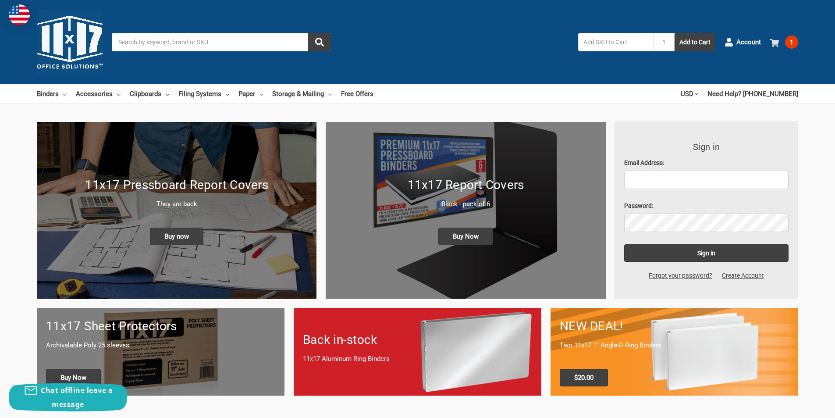
click at [790, 42] on span "1" at bounding box center [791, 42] width 13 height 13
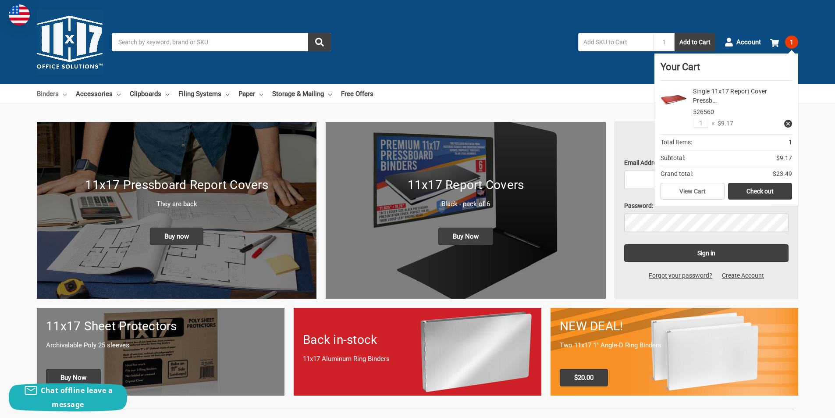
click at [52, 93] on link "Binders" at bounding box center [52, 93] width 30 height 19
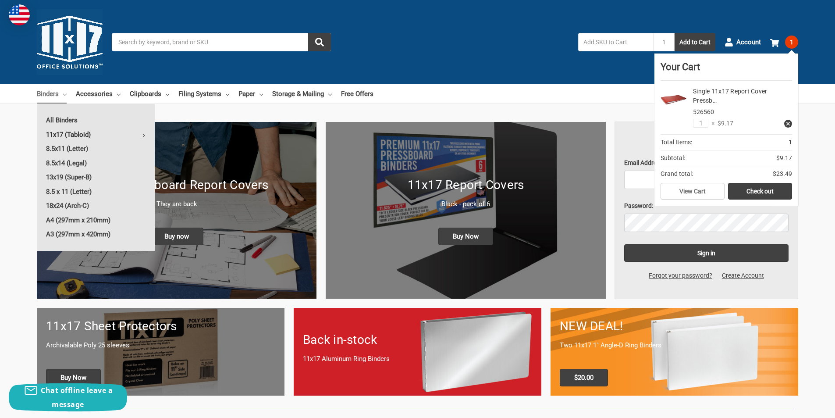
click at [74, 135] on link "11x17 (Tabloid)" at bounding box center [96, 135] width 118 height 14
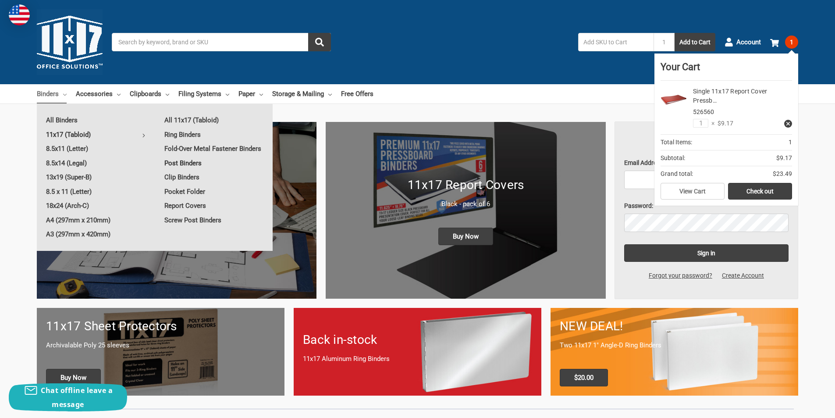
click at [208, 164] on link "Post Binders" at bounding box center [213, 163] width 117 height 14
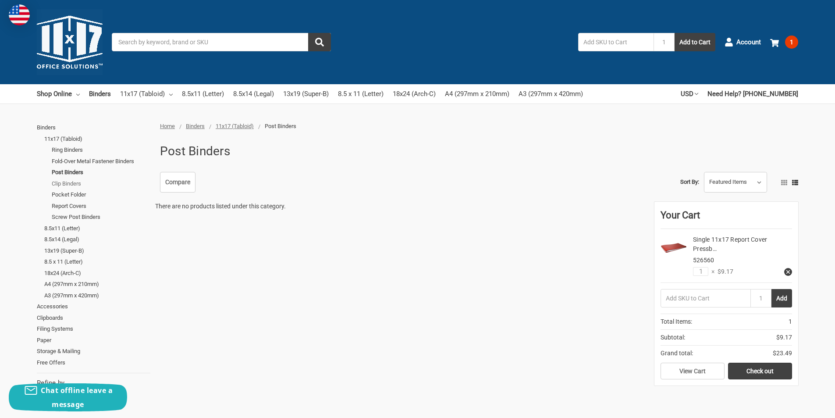
click at [64, 184] on link "Clip Binders" at bounding box center [101, 183] width 99 height 11
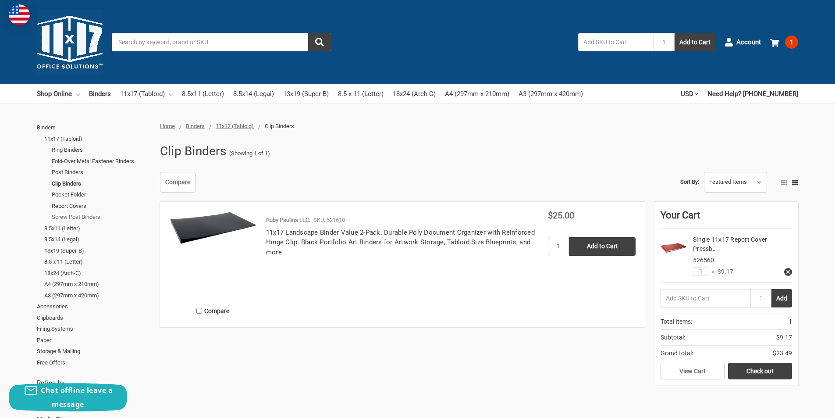
click at [86, 214] on link "Screw Post Binders" at bounding box center [101, 216] width 99 height 11
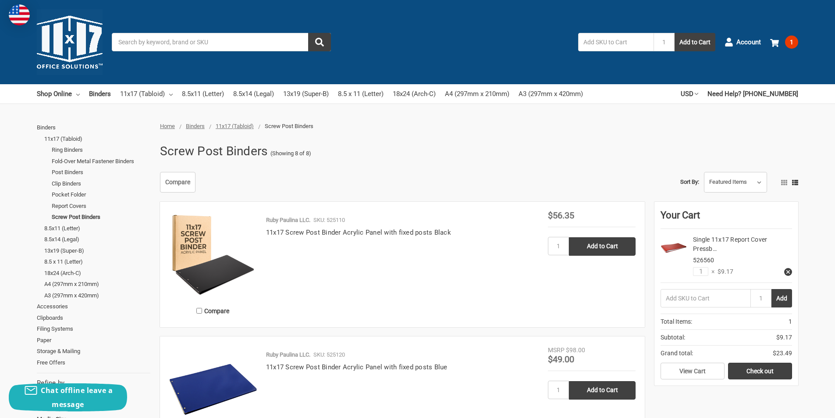
click at [221, 277] on img at bounding box center [213, 255] width 88 height 88
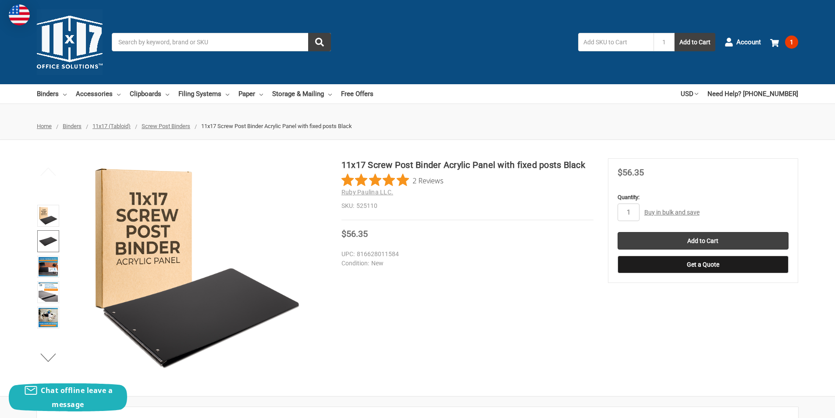
click at [50, 238] on img at bounding box center [48, 240] width 19 height 19
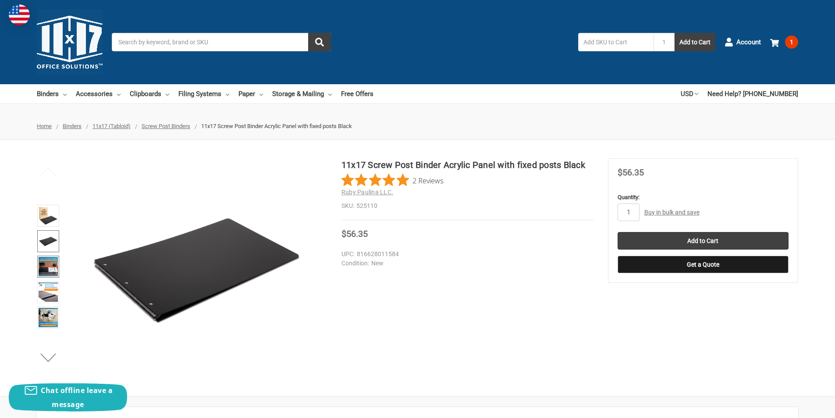
click at [53, 266] on img at bounding box center [48, 266] width 19 height 19
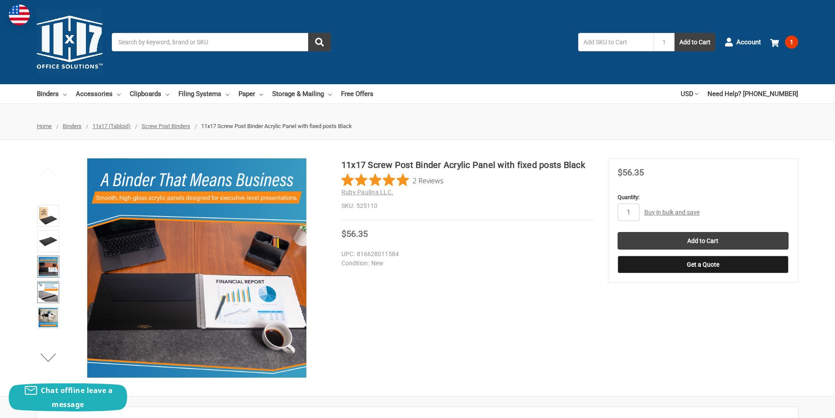
click at [54, 295] on img at bounding box center [48, 291] width 19 height 19
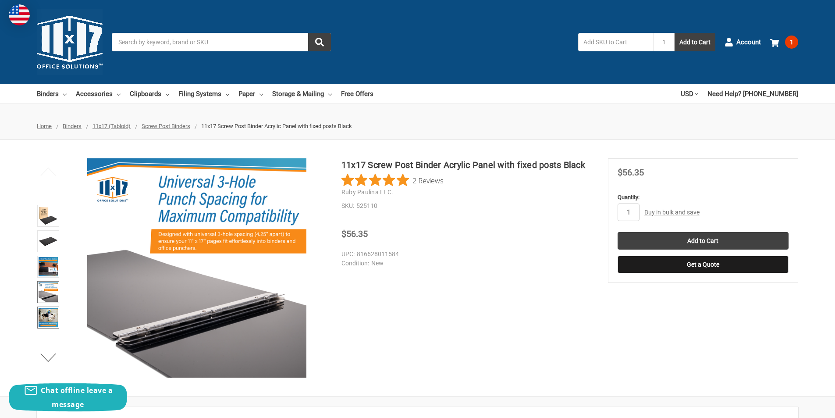
click at [51, 313] on img at bounding box center [48, 317] width 19 height 19
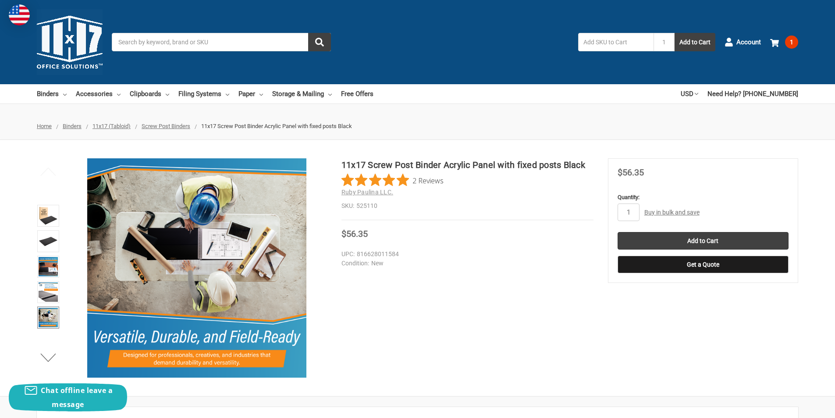
click at [117, 127] on span "11x17 (Tabloid)" at bounding box center [111, 126] width 38 height 7
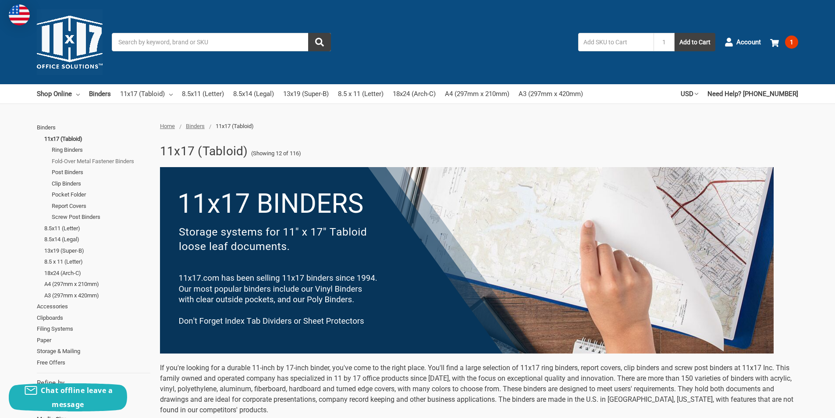
click at [81, 160] on link "Fold-Over Metal Fastener Binders" at bounding box center [101, 161] width 99 height 11
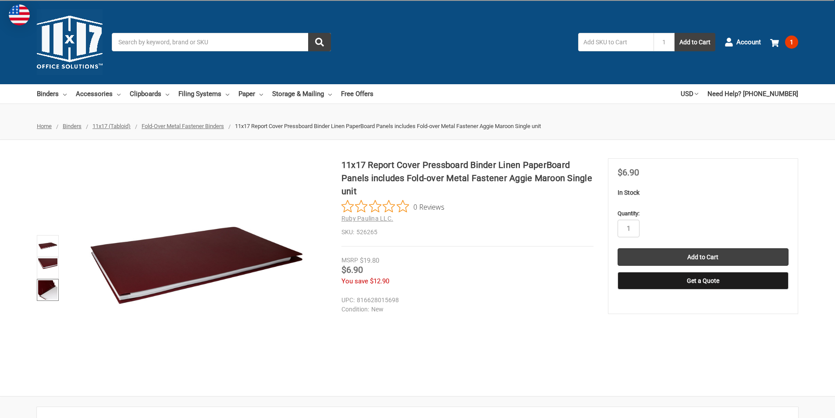
click at [47, 295] on img at bounding box center [47, 289] width 19 height 19
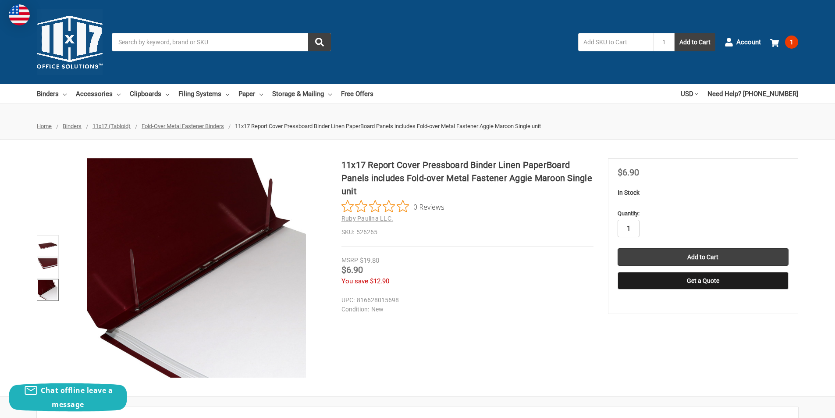
click at [635, 229] on input "1" at bounding box center [629, 229] width 22 height 18
type input "4"
click at [675, 256] on input "Add to Cart" at bounding box center [703, 257] width 171 height 18
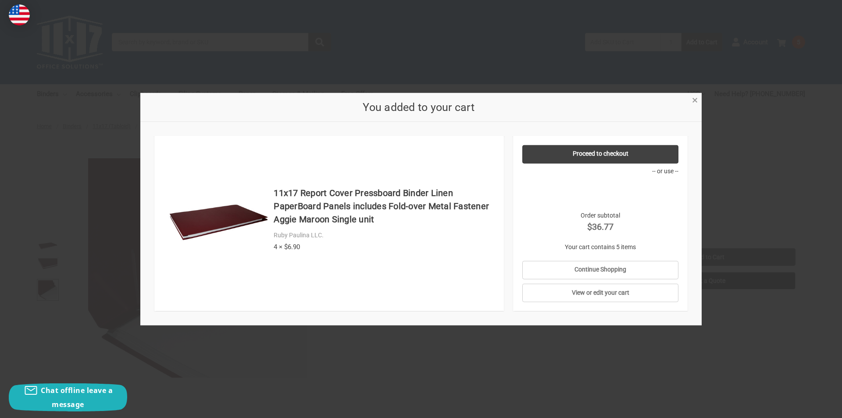
click at [692, 103] on span "×" at bounding box center [695, 100] width 6 height 13
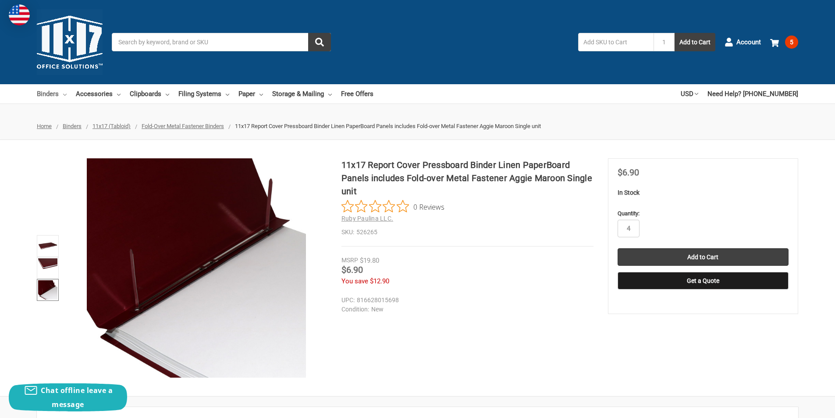
click at [46, 97] on link "Binders" at bounding box center [52, 93] width 30 height 19
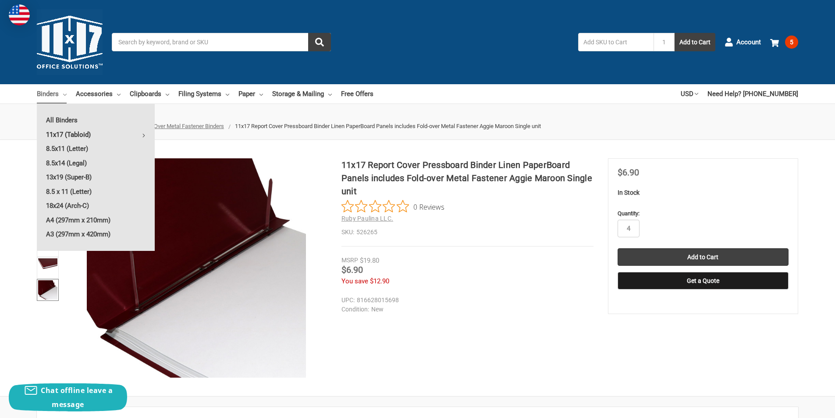
click at [75, 135] on link "11x17 (Tabloid)" at bounding box center [96, 135] width 118 height 14
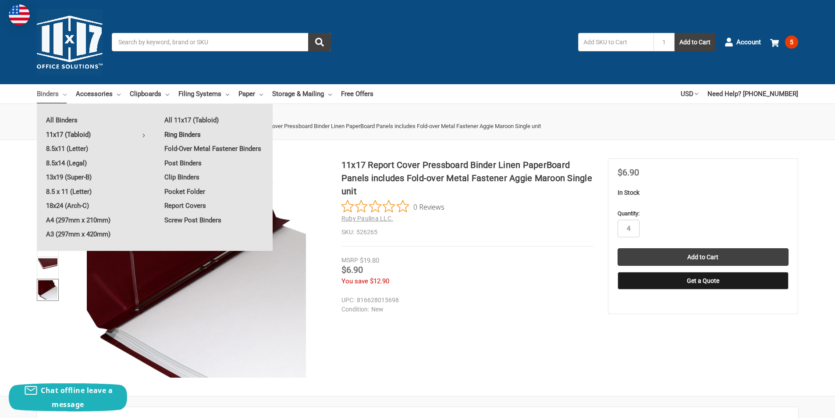
click at [197, 135] on link "Ring Binders" at bounding box center [213, 135] width 117 height 14
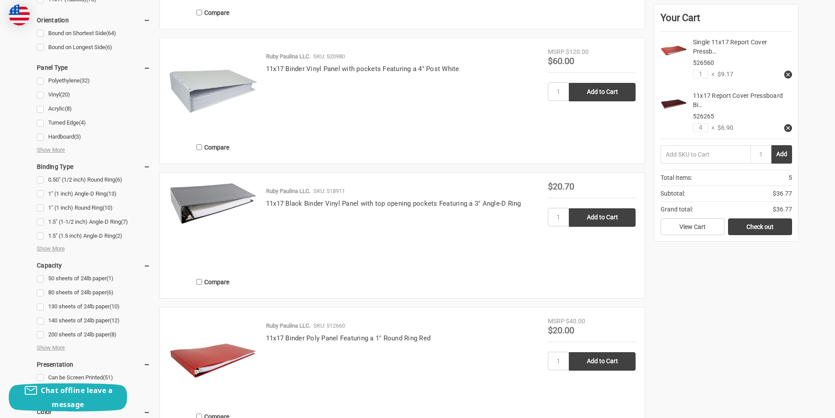
scroll to position [482, 0]
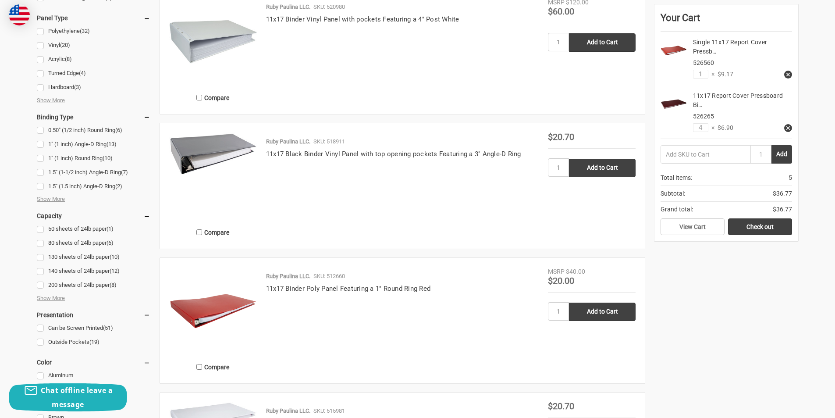
click at [200, 309] on img at bounding box center [213, 311] width 88 height 88
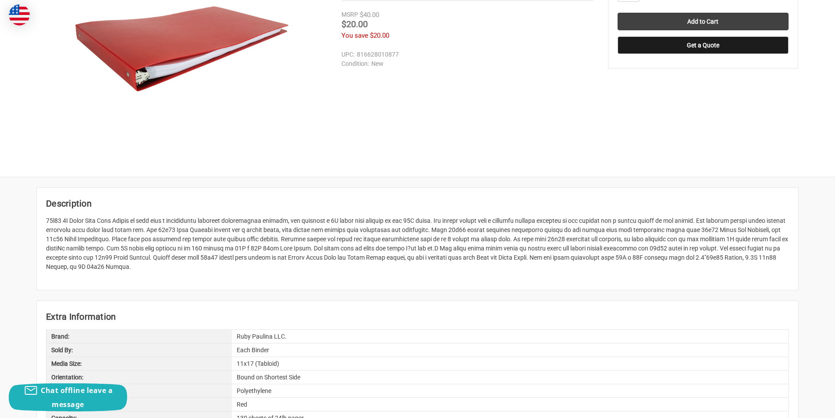
scroll to position [175, 0]
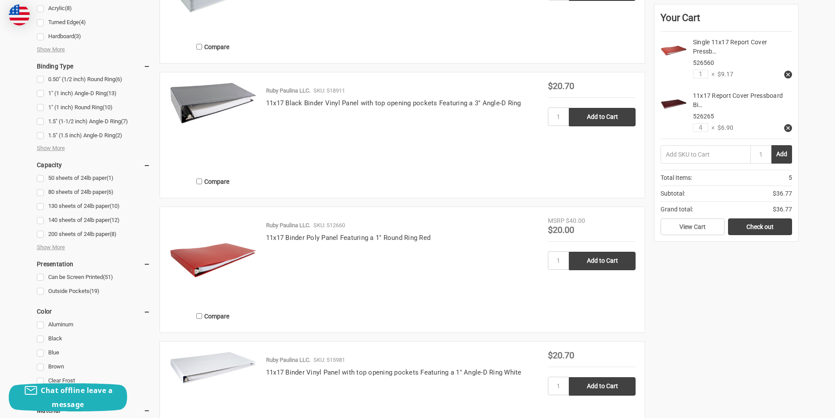
scroll to position [614, 0]
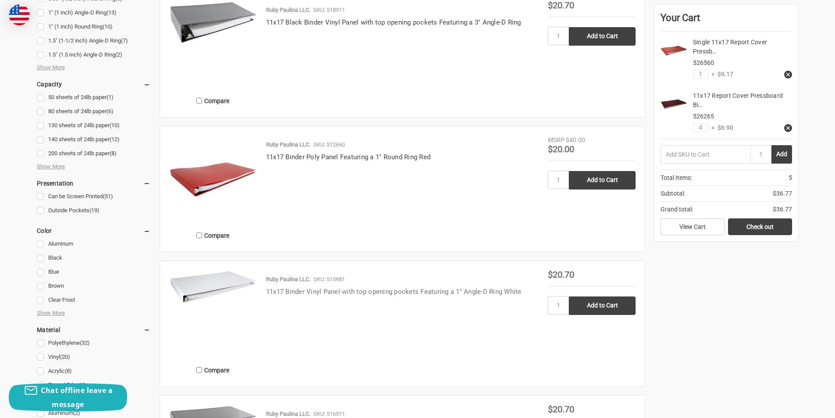
click at [341, 288] on link "11x17 Binder Vinyl Panel with top opening pockets Featuring a 1" Angle-D Ring W…" at bounding box center [394, 292] width 256 height 8
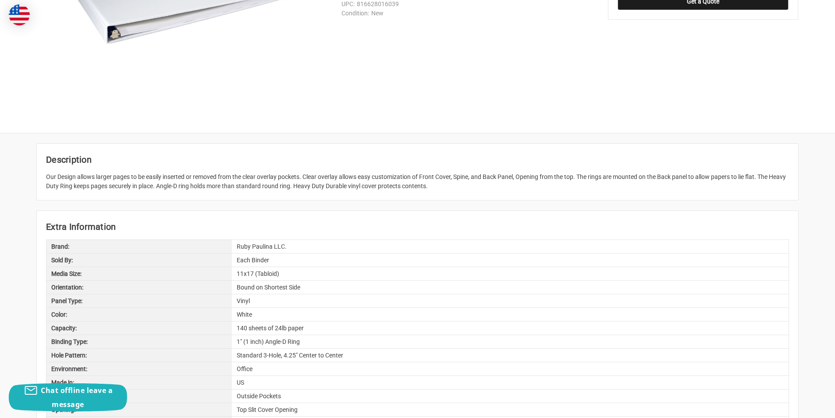
scroll to position [88, 0]
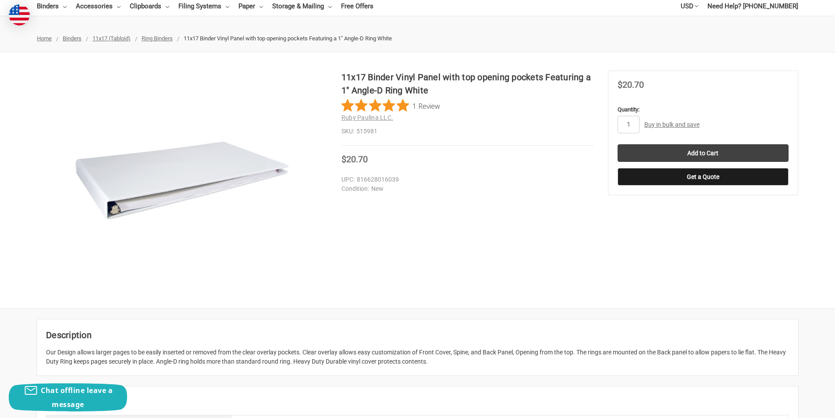
click at [202, 163] on img at bounding box center [181, 181] width 219 height 84
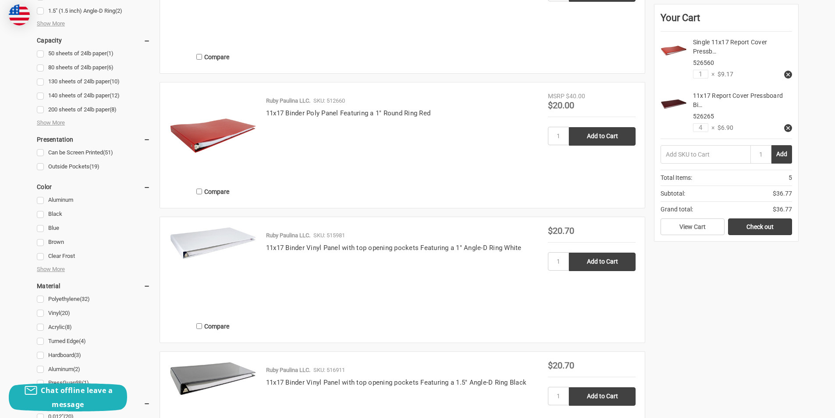
scroll to position [614, 0]
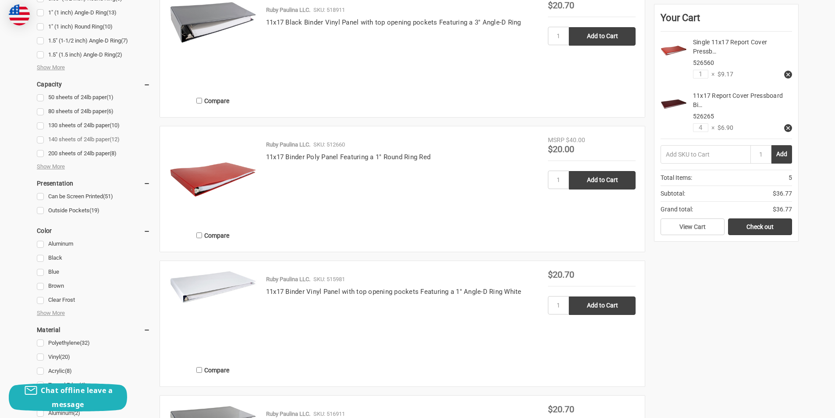
click at [41, 138] on link "140 sheets of 24lb paper (12)" at bounding box center [94, 140] width 114 height 12
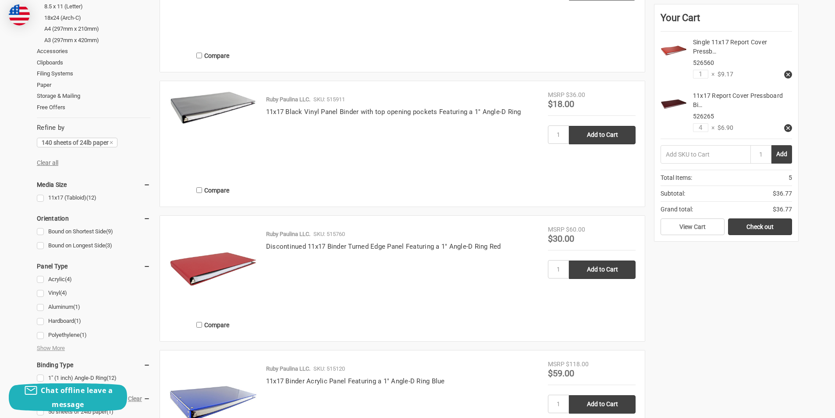
scroll to position [263, 0]
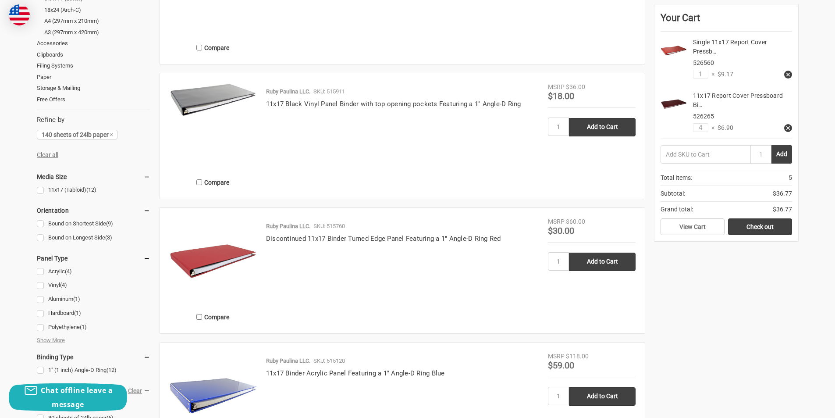
click at [212, 259] on img at bounding box center [213, 261] width 88 height 88
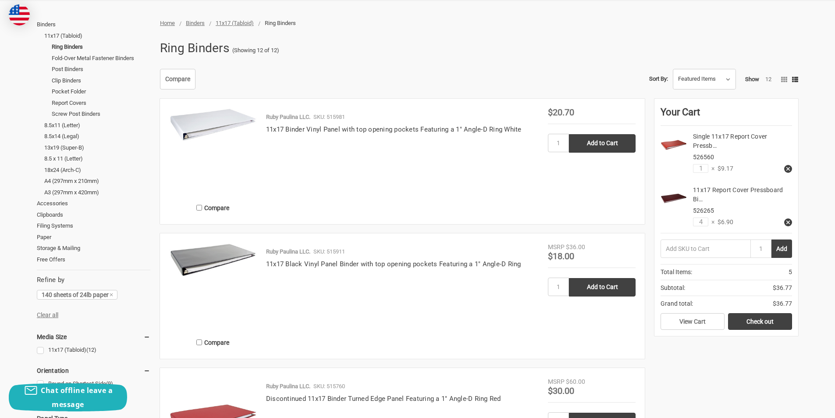
scroll to position [88, 0]
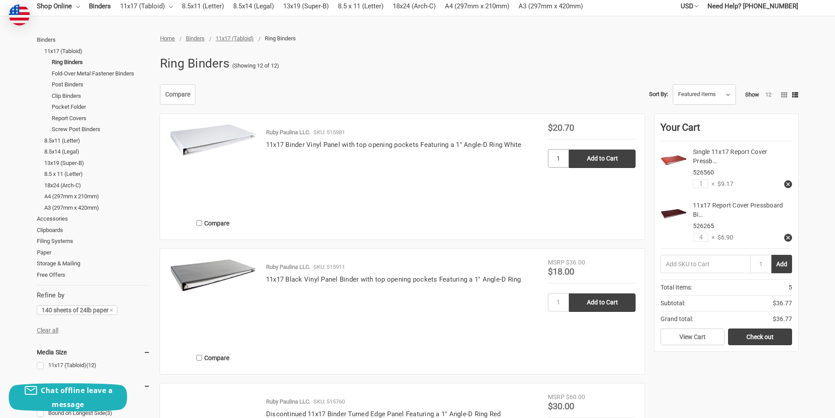
click at [562, 159] on input "1" at bounding box center [558, 158] width 21 height 18
type input "3"
click at [562, 306] on input "1" at bounding box center [558, 302] width 21 height 18
type input "3"
click at [597, 303] on input "Add to Cart" at bounding box center [602, 302] width 67 height 18
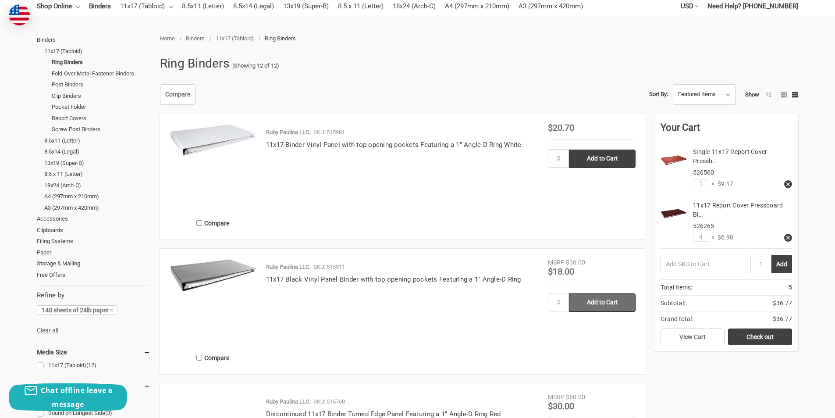
type input "Adding…"
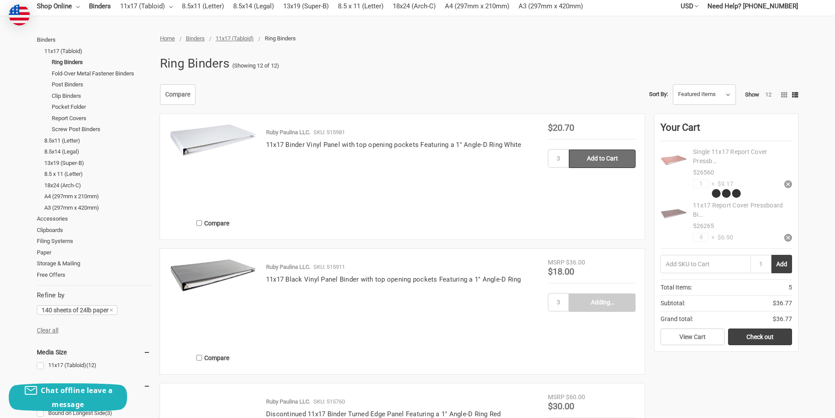
click at [602, 159] on input "Add to Cart" at bounding box center [602, 158] width 67 height 18
type input "Adding…"
type input "Add to Cart"
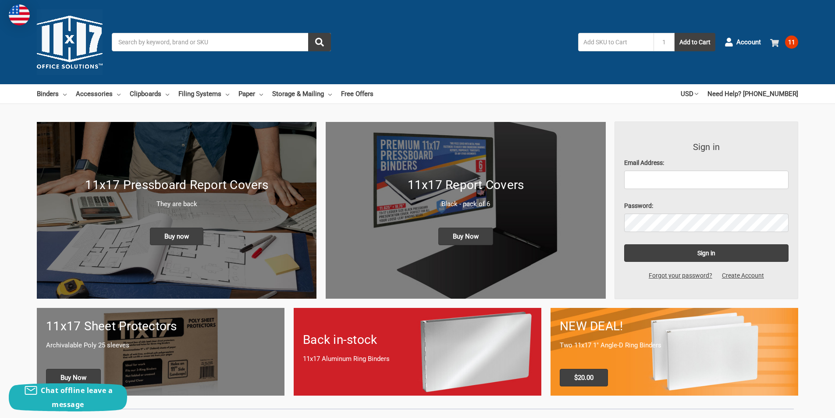
click at [783, 43] on link "11" at bounding box center [784, 42] width 28 height 23
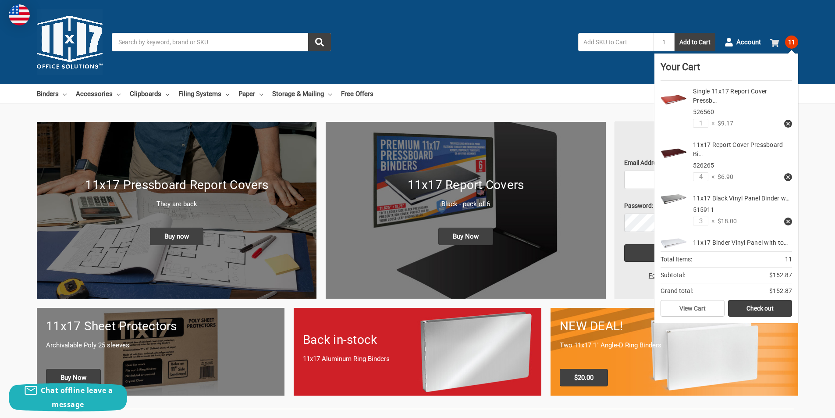
click at [792, 44] on span "11" at bounding box center [791, 42] width 13 height 13
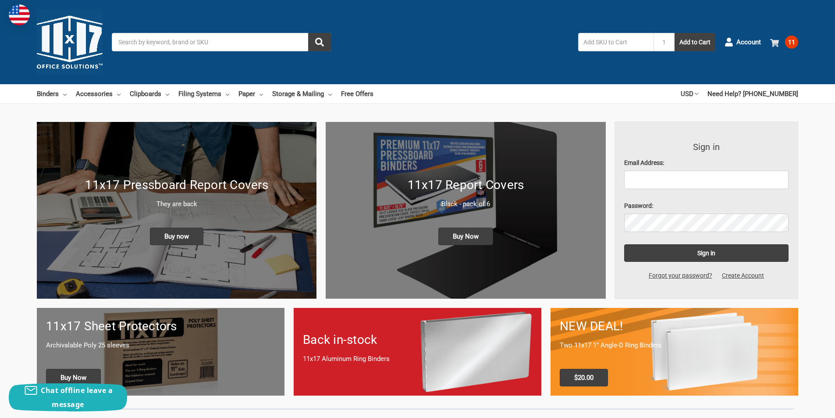
click at [779, 43] on span at bounding box center [776, 42] width 12 height 9
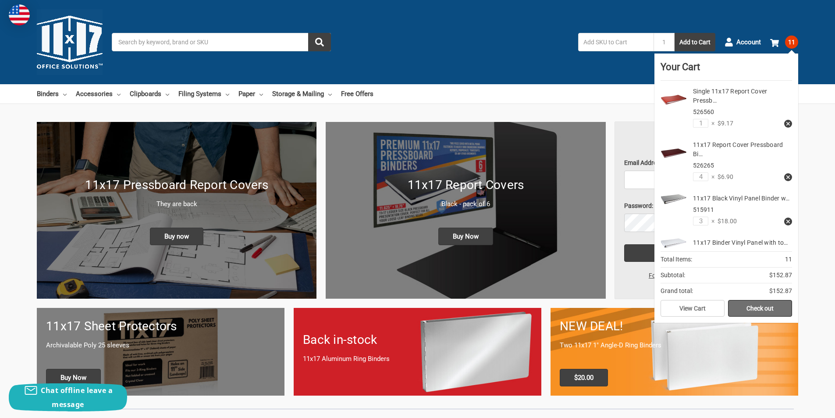
click at [766, 309] on link "Check out" at bounding box center [760, 308] width 64 height 17
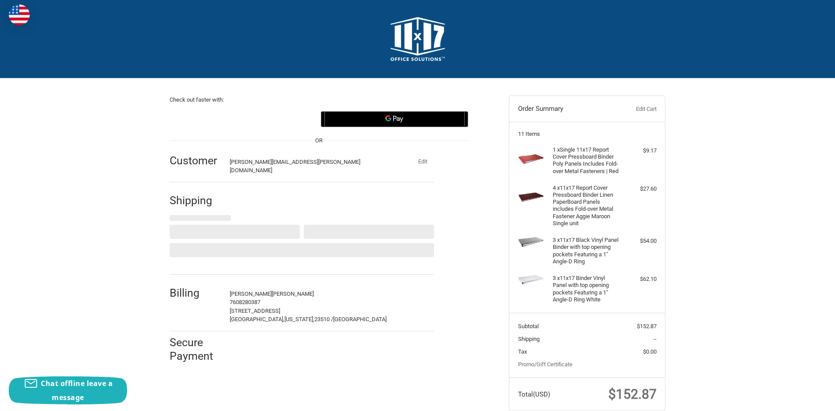
select select "US"
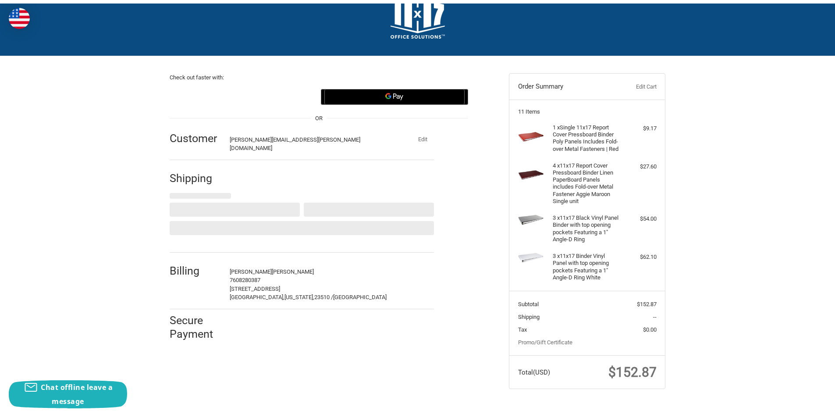
scroll to position [33, 0]
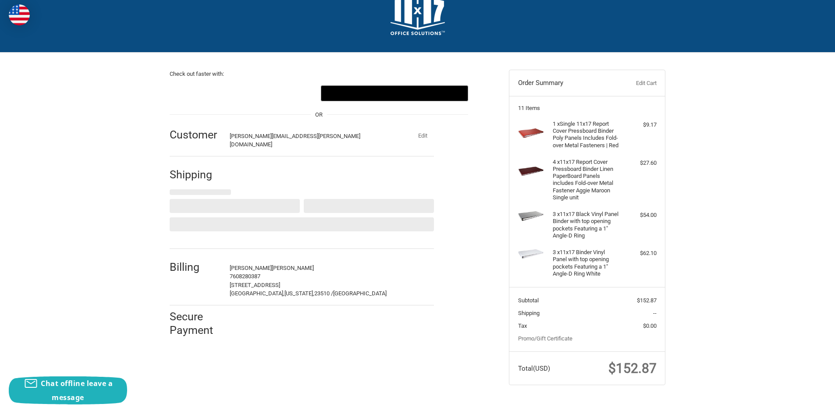
click at [576, 159] on h4 "4 x 11x17 Report Cover Pressboard Binder Linen PaperBoard Panels includes Fold-…" at bounding box center [586, 180] width 67 height 43
select select "MS"
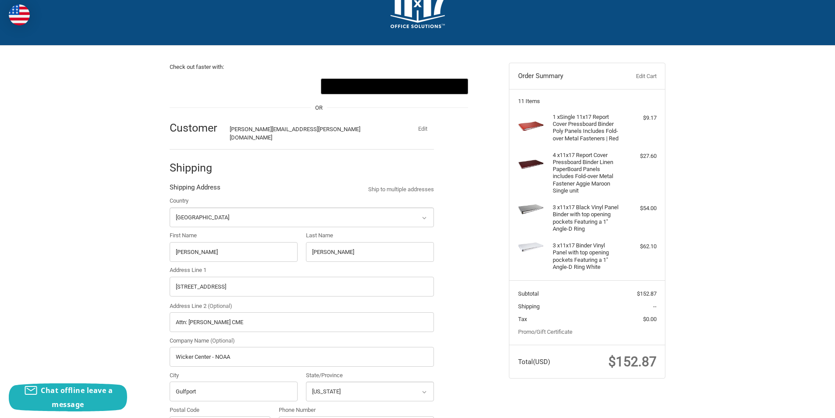
radio input "true"
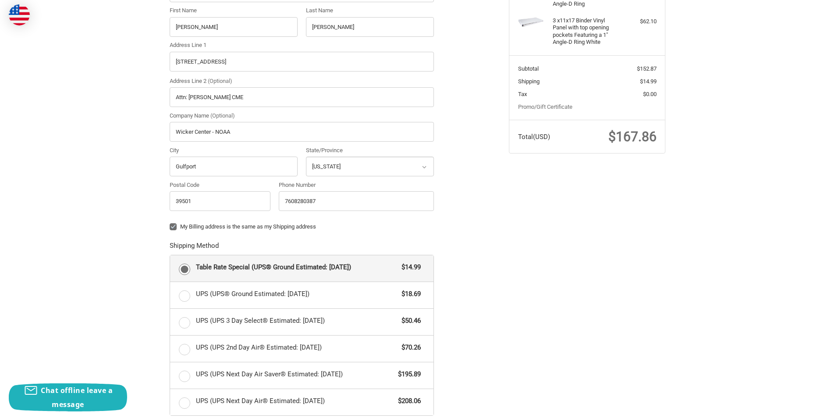
scroll to position [307, 0]
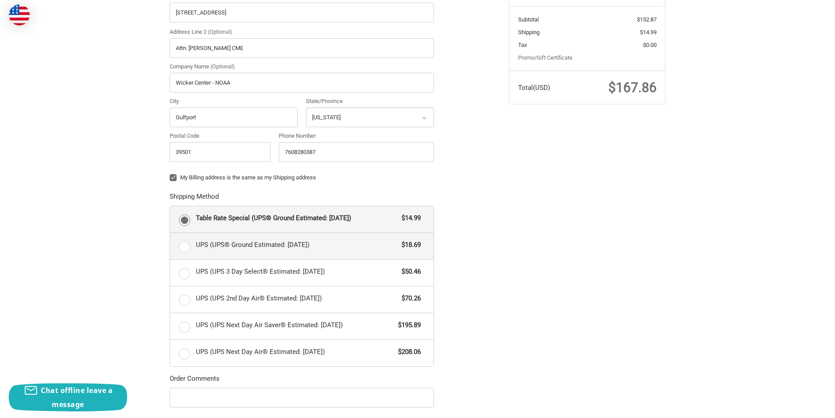
click at [183, 243] on label "UPS (UPS® Ground Estimated: Wed, Oct 1) $18.69" at bounding box center [301, 246] width 263 height 26
click at [170, 233] on input "UPS (UPS® Ground Estimated: Wed, Oct 1) $18.69" at bounding box center [170, 233] width 0 height 0
radio input "true"
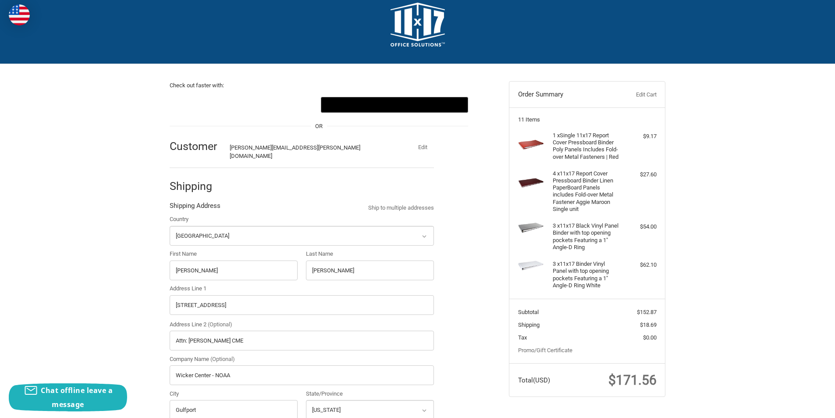
scroll to position [0, 0]
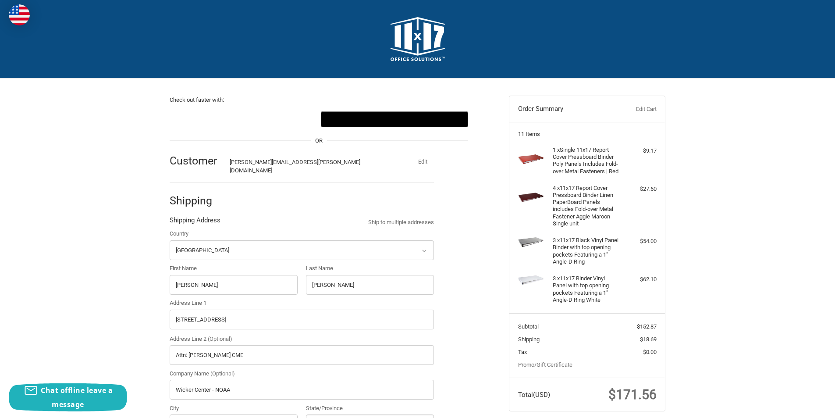
click at [403, 44] on img at bounding box center [418, 39] width 54 height 44
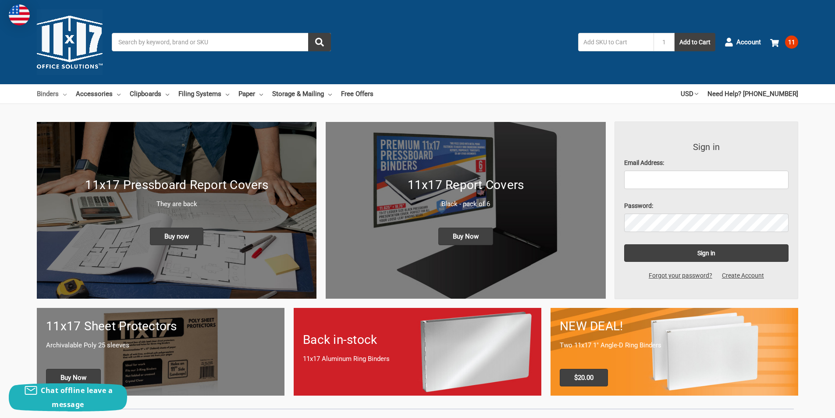
click at [53, 93] on link "Binders" at bounding box center [52, 93] width 30 height 19
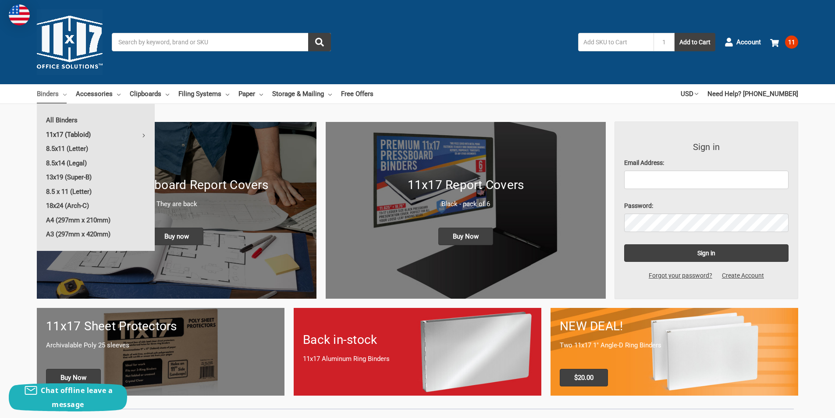
click at [72, 135] on link "11x17 (Tabloid)" at bounding box center [96, 135] width 118 height 14
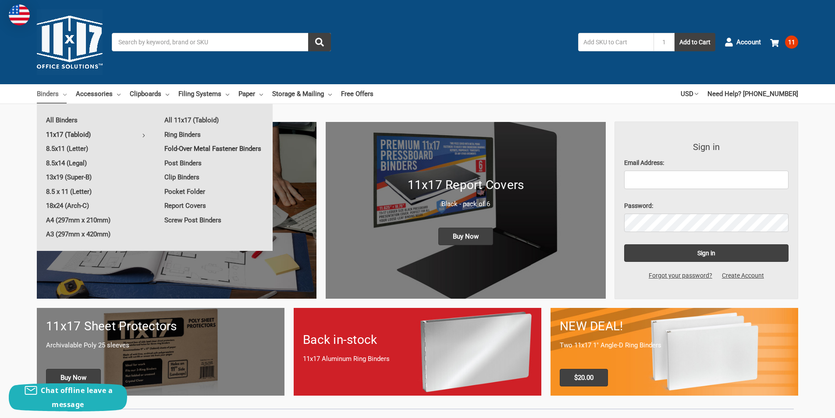
click at [186, 149] on link "Fold-Over Metal Fastener Binders" at bounding box center [213, 149] width 117 height 14
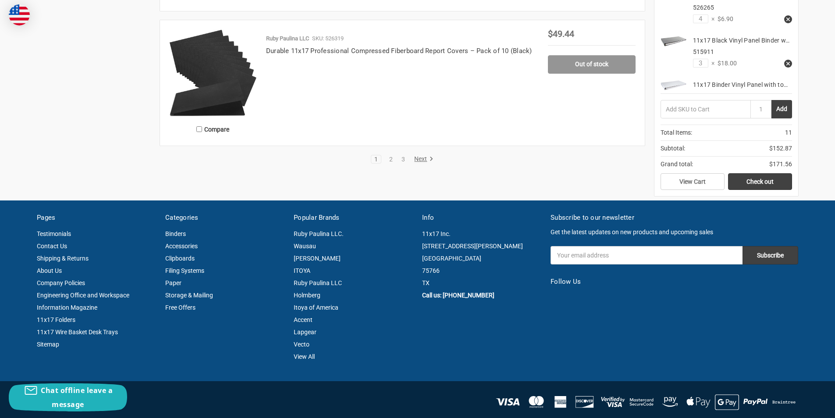
scroll to position [1666, 0]
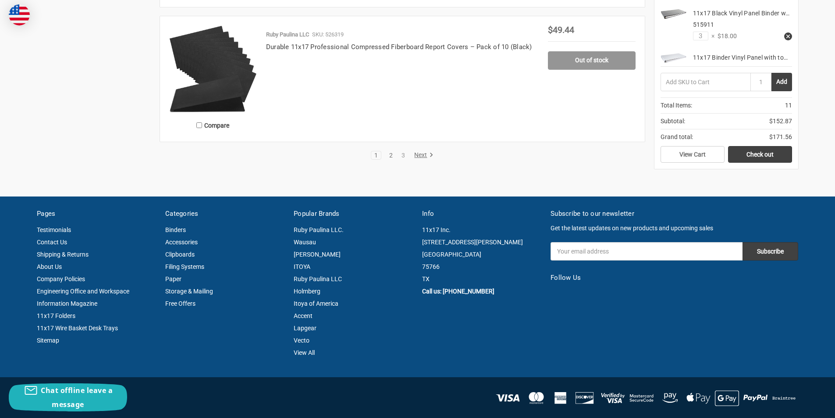
click at [389, 156] on link "2" at bounding box center [391, 155] width 10 height 6
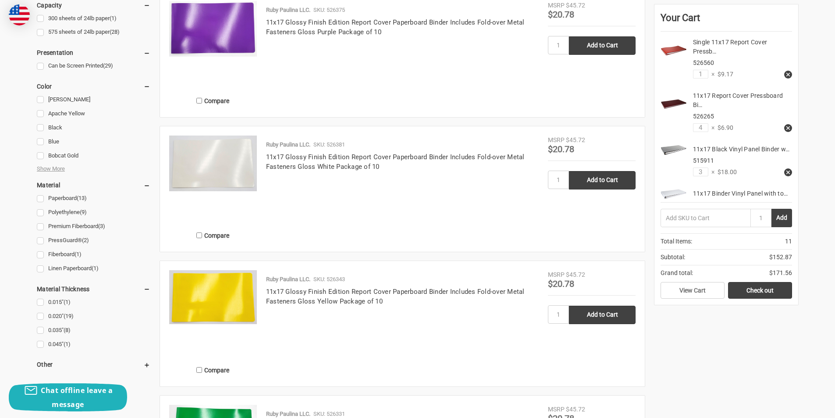
scroll to position [570, 0]
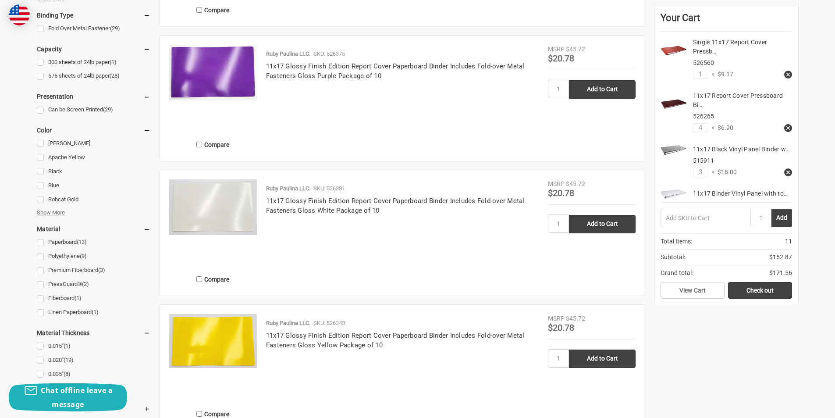
click at [54, 211] on span "Show More" at bounding box center [51, 212] width 28 height 9
click at [54, 214] on span "Show More" at bounding box center [51, 212] width 28 height 9
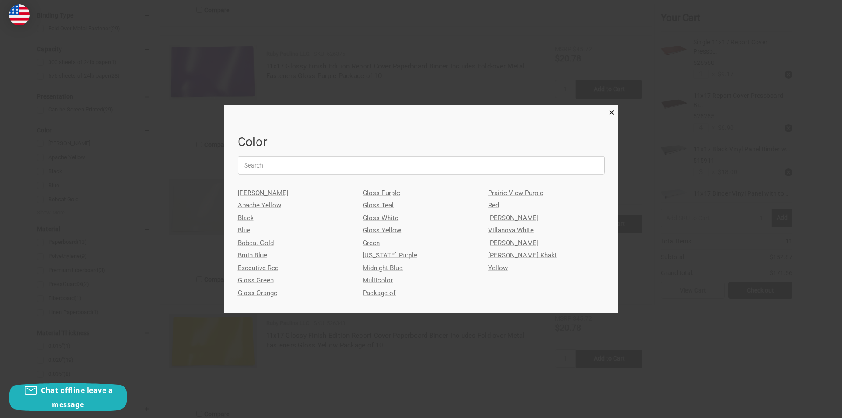
click at [492, 204] on link "Red" at bounding box center [546, 205] width 117 height 13
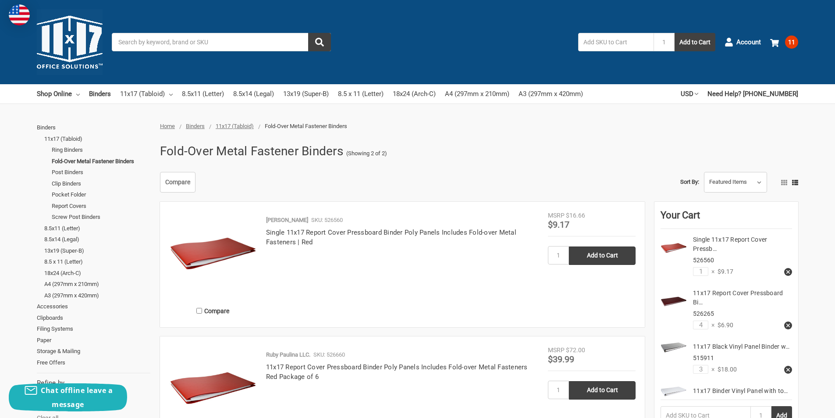
click at [214, 256] on img at bounding box center [213, 255] width 88 height 88
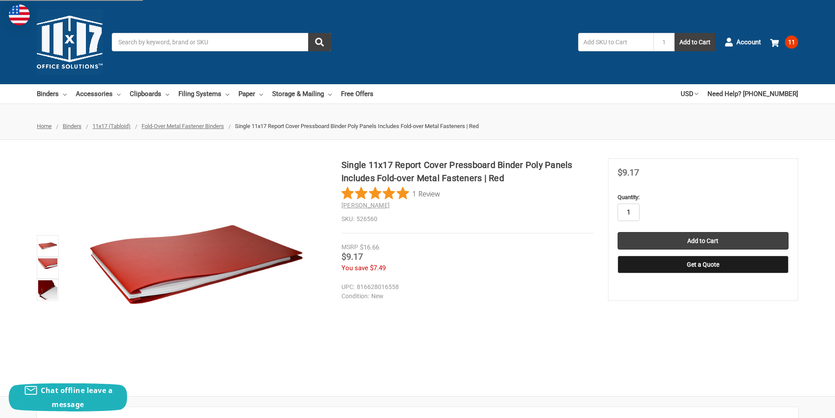
click at [635, 210] on input "1" at bounding box center [629, 212] width 22 height 18
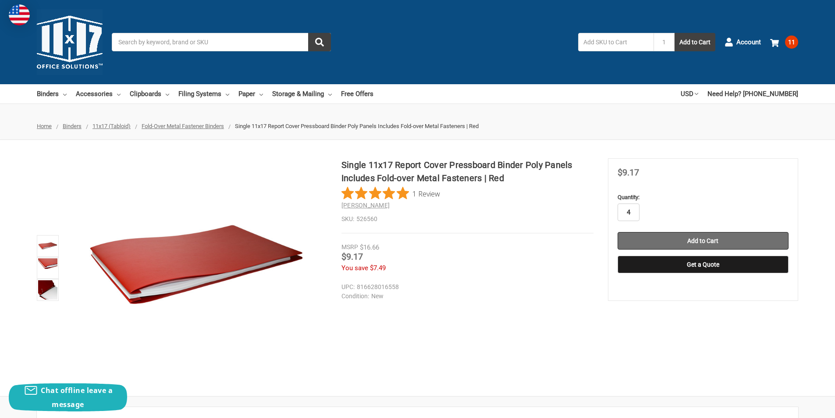
type input "4"
click at [667, 243] on input "Add to Cart" at bounding box center [703, 241] width 171 height 18
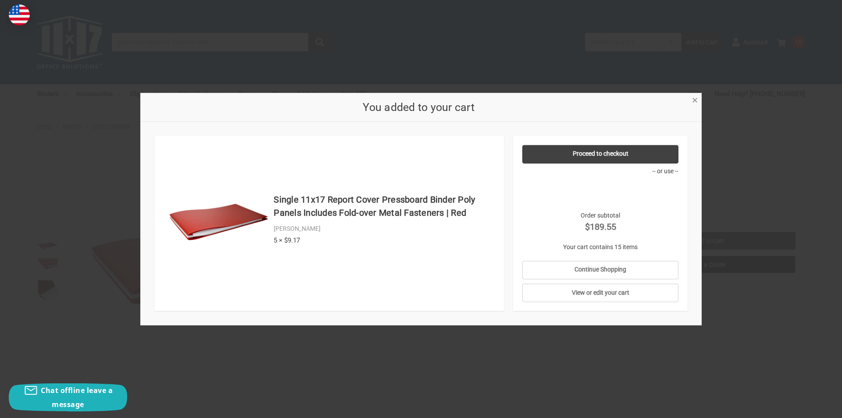
click at [696, 101] on span "×" at bounding box center [695, 100] width 6 height 13
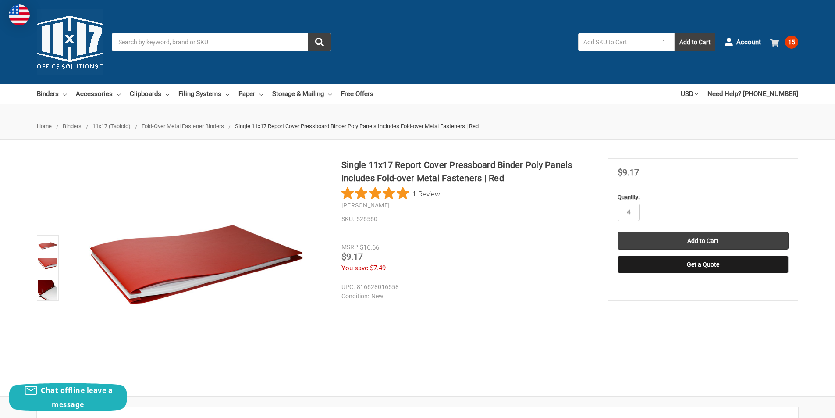
click at [791, 45] on span "15" at bounding box center [791, 42] width 13 height 13
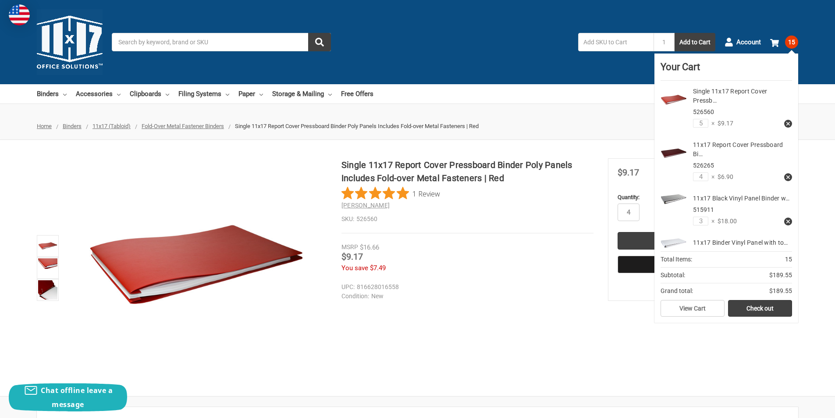
click at [786, 176] on use at bounding box center [788, 177] width 4 height 4
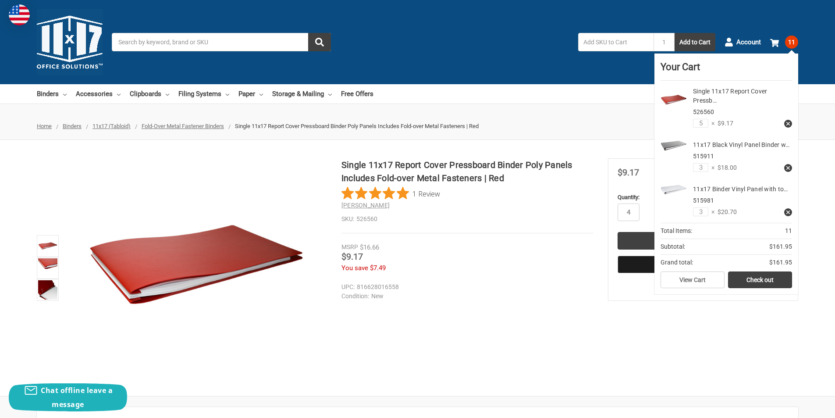
click at [789, 123] on use at bounding box center [788, 124] width 4 height 4
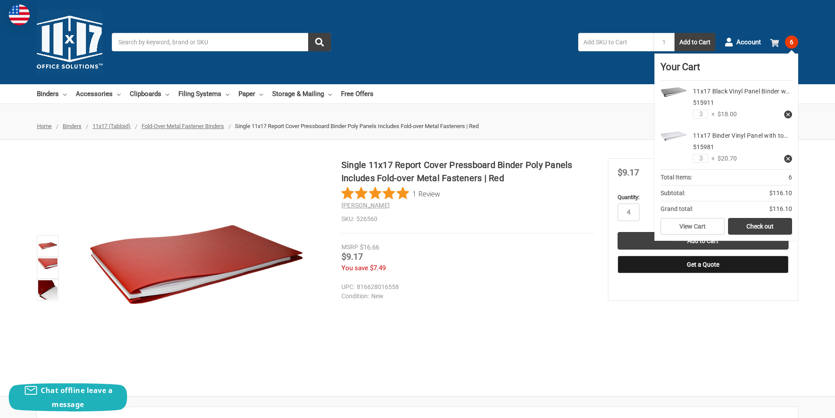
click at [792, 43] on span "6" at bounding box center [791, 42] width 13 height 13
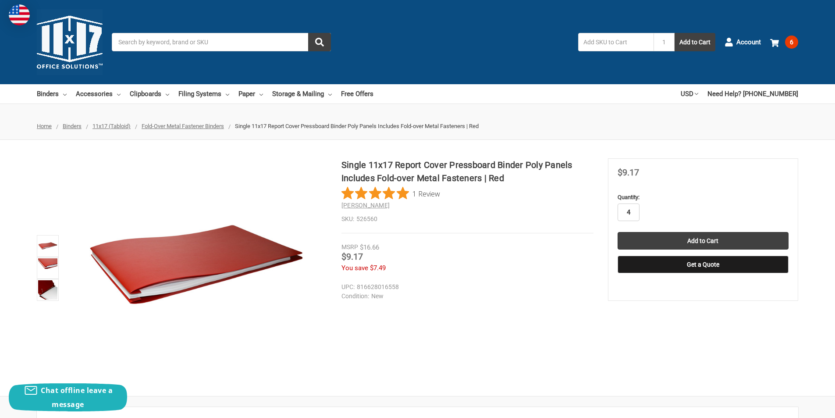
click at [635, 212] on input "4" at bounding box center [629, 212] width 22 height 18
click at [680, 242] on input "Add to Cart" at bounding box center [703, 241] width 171 height 18
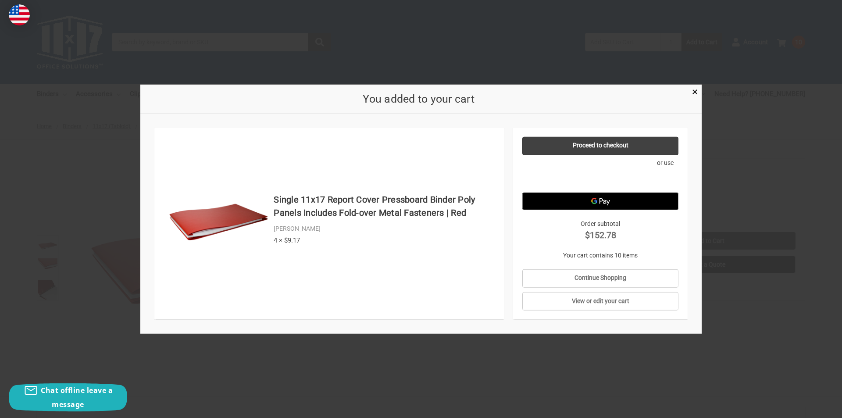
click at [692, 100] on div "You added to your cart" at bounding box center [420, 98] width 561 height 29
click at [695, 92] on span "×" at bounding box center [695, 91] width 6 height 13
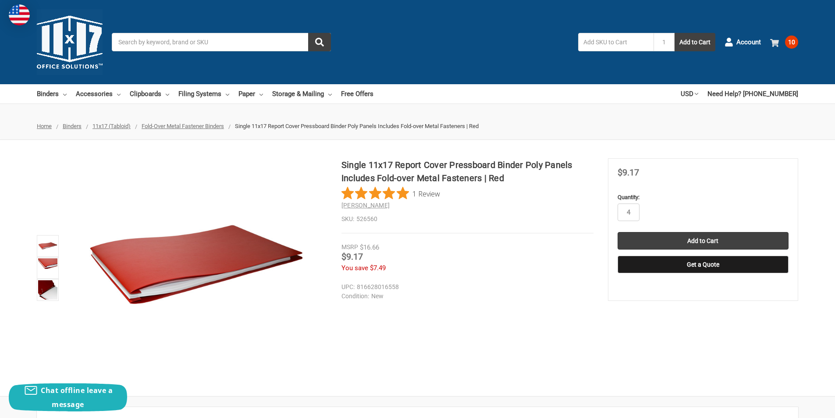
click at [791, 43] on span "10" at bounding box center [791, 42] width 13 height 13
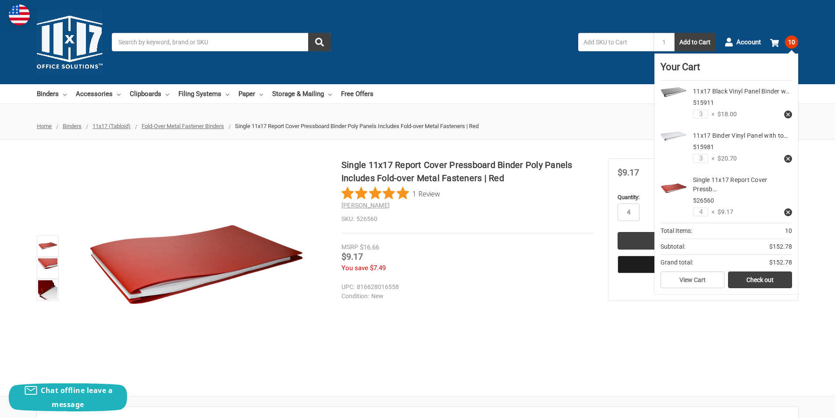
click at [469, 266] on div "You save $7.49" at bounding box center [467, 268] width 252 height 10
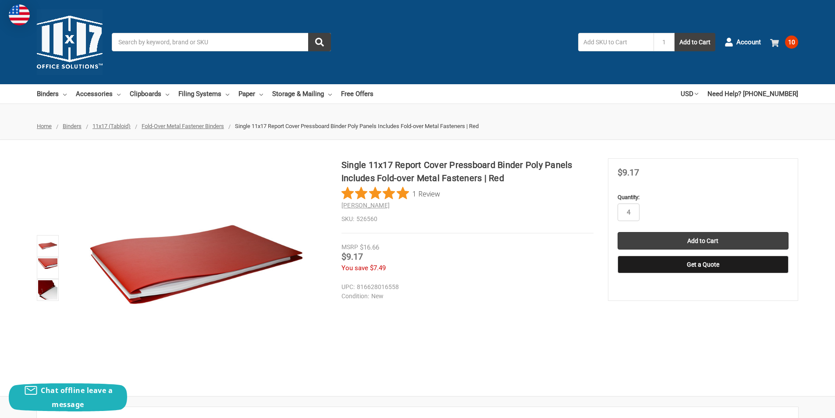
click at [780, 37] on link "10" at bounding box center [784, 42] width 28 height 23
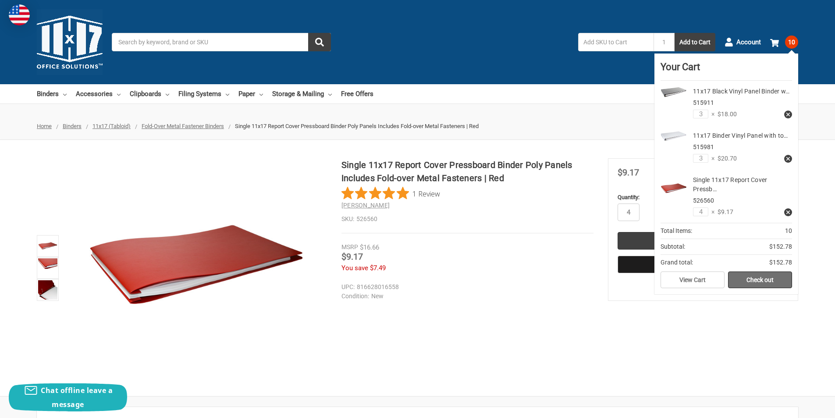
click at [760, 279] on link "Check out" at bounding box center [760, 279] width 64 height 17
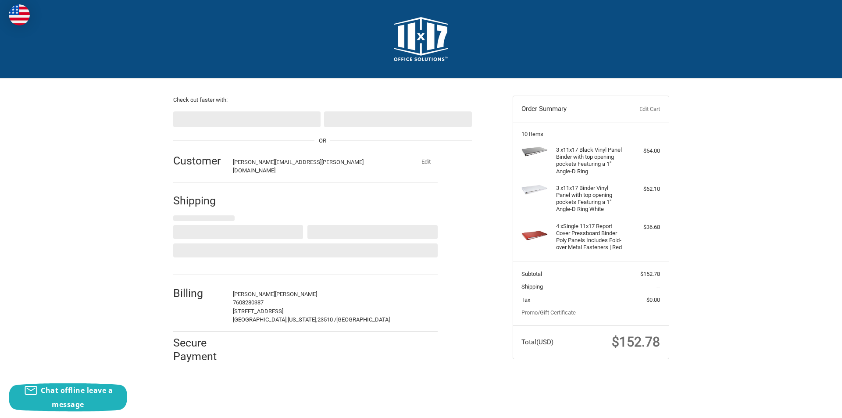
select select "US"
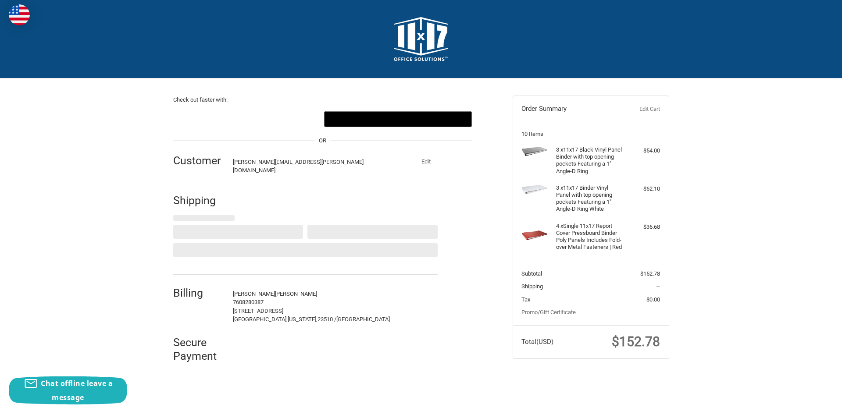
select select "MS"
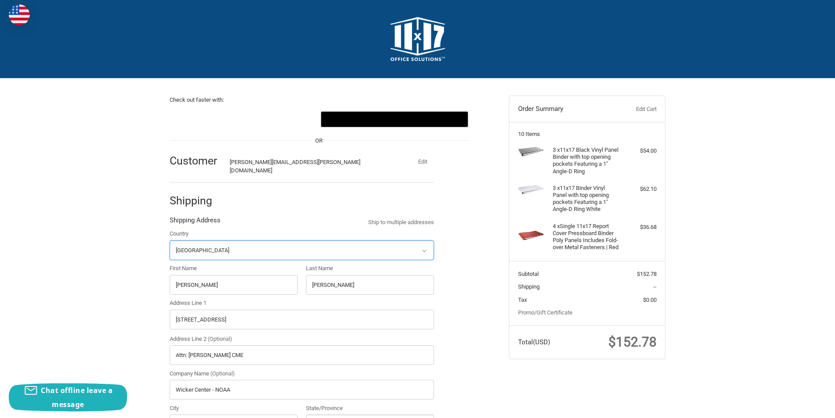
radio input "true"
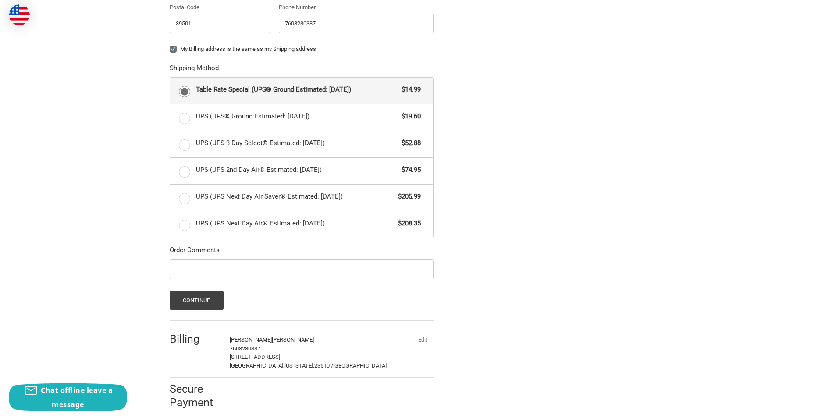
scroll to position [439, 0]
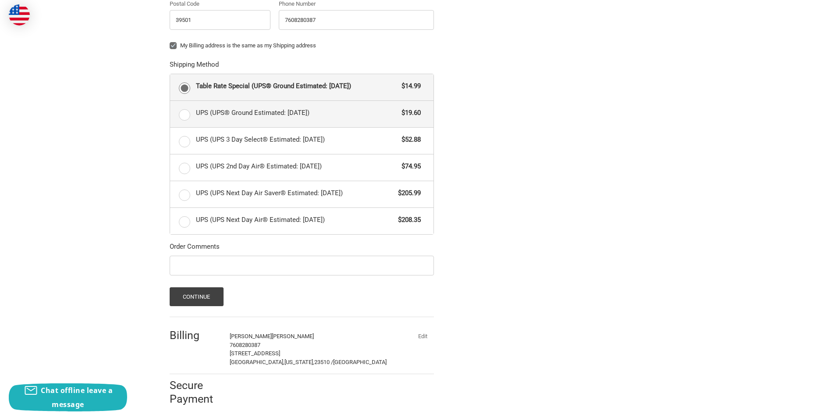
click at [182, 107] on label "UPS (UPS® Ground Estimated: Wed, Oct 1) $19.60" at bounding box center [301, 114] width 263 height 26
click at [170, 101] on input "UPS (UPS® Ground Estimated: Wed, Oct 1) $19.60" at bounding box center [170, 101] width 0 height 0
radio input "true"
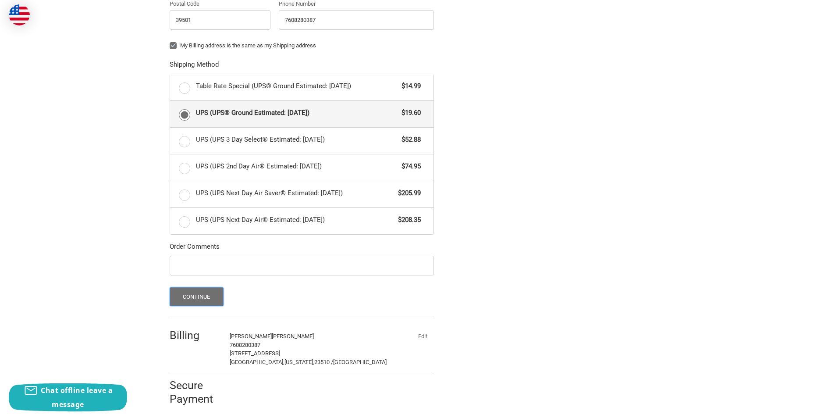
click at [209, 291] on button "Continue" at bounding box center [197, 296] width 54 height 19
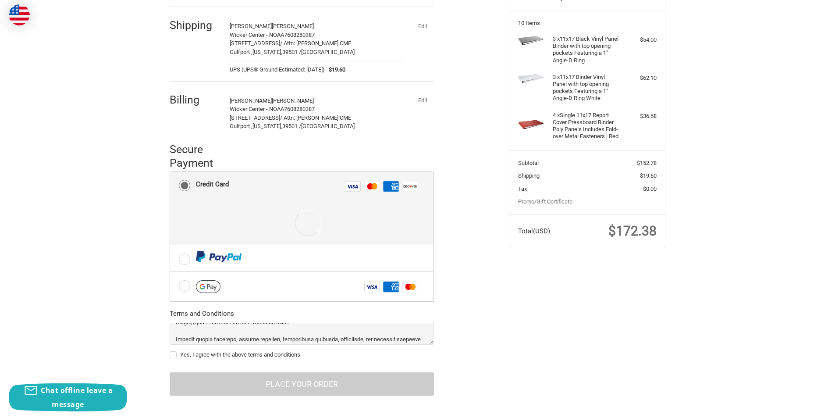
scroll to position [88, 0]
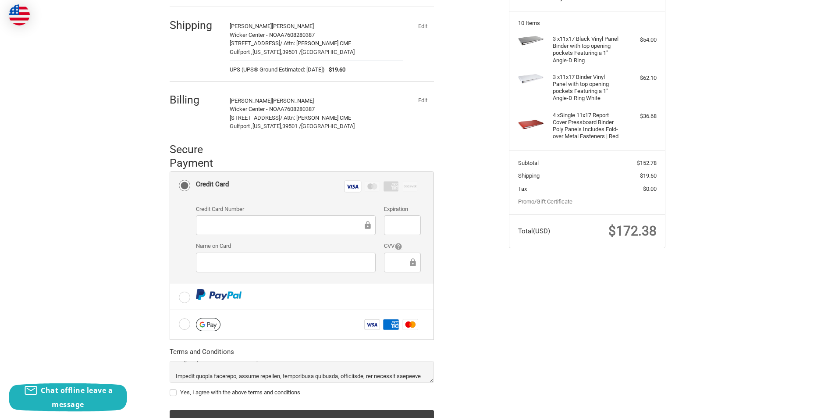
click at [560, 344] on div "Check out faster with: OR Customer lee.blume@noaa.gov Edit Shipping lee blume W…" at bounding box center [418, 210] width 526 height 485
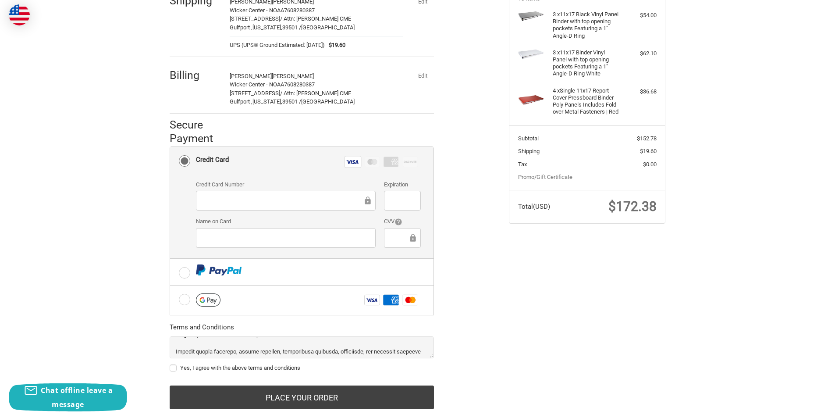
scroll to position [149, 0]
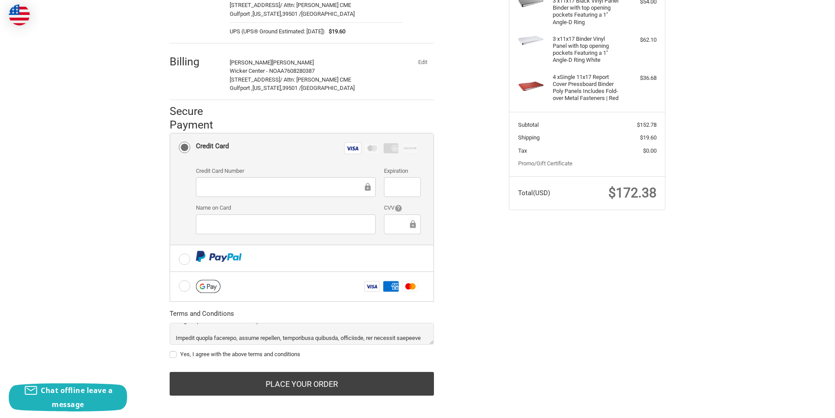
click at [173, 351] on label "Yes, I agree with the above terms and conditions" at bounding box center [302, 354] width 264 height 7
click at [170, 350] on input "Yes, I agree with the above terms and conditions" at bounding box center [170, 350] width 0 height 0
checkbox input "true"
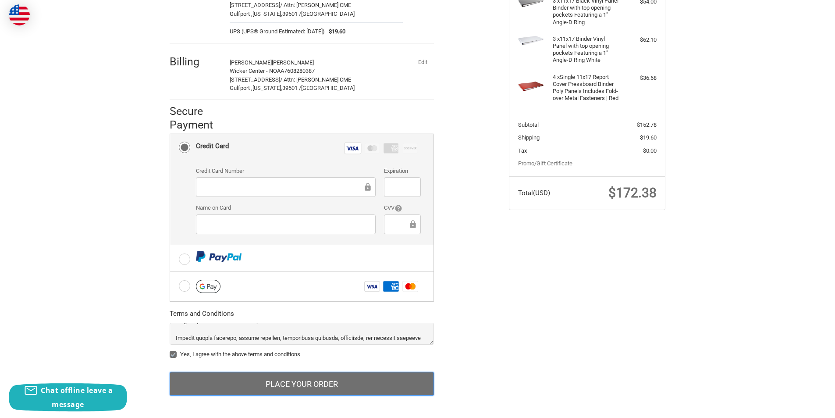
click at [313, 379] on button "Place Your Order" at bounding box center [302, 384] width 264 height 24
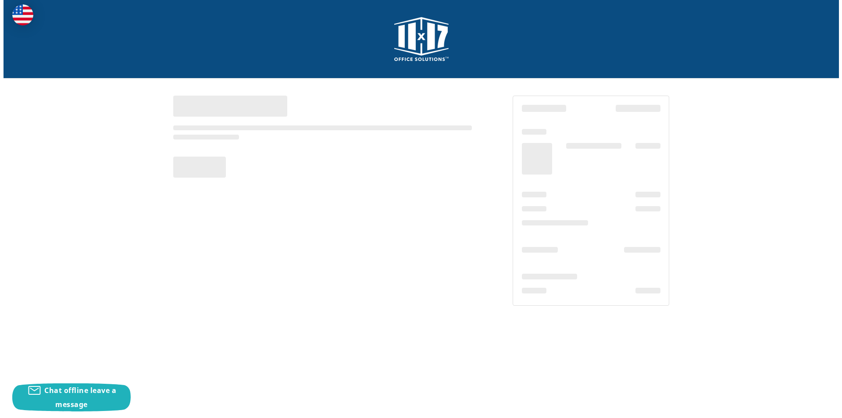
scroll to position [0, 0]
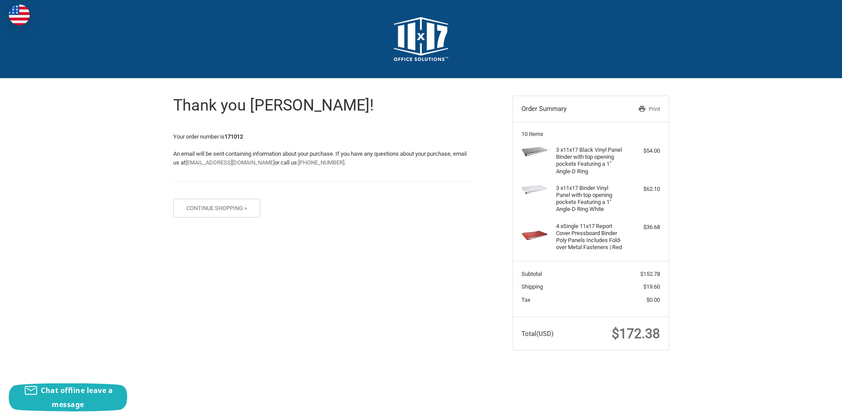
click at [657, 106] on link "Print" at bounding box center [636, 109] width 45 height 9
click at [405, 47] on img at bounding box center [421, 39] width 54 height 44
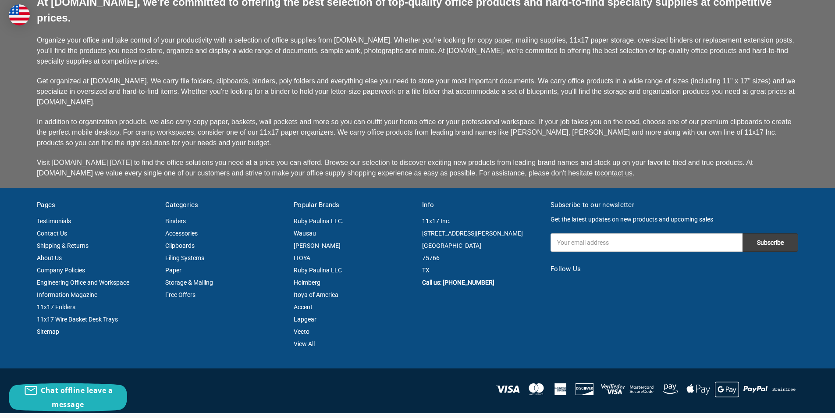
scroll to position [2255, 0]
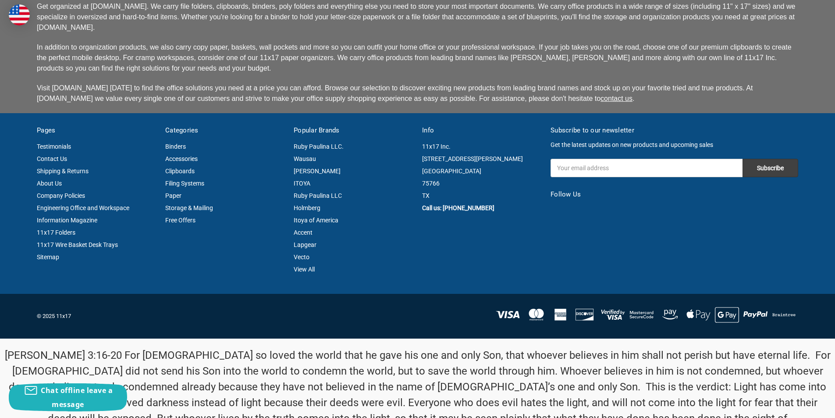
drag, startPoint x: 423, startPoint y: 132, endPoint x: 434, endPoint y: 169, distance: 38.3
click at [434, 169] on address "11x17 Inc. [STREET_ADDRESS][PERSON_NAME]" at bounding box center [481, 170] width 119 height 61
copy address "[STREET_ADDRESS][PERSON_NAME]"
drag, startPoint x: 503, startPoint y: 184, endPoint x: 444, endPoint y: 180, distance: 59.3
click at [444, 180] on div "11x17 Inc. [STREET_ADDRESS][PERSON_NAME] Call us: [PHONE_NUMBER]" at bounding box center [481, 177] width 119 height 74
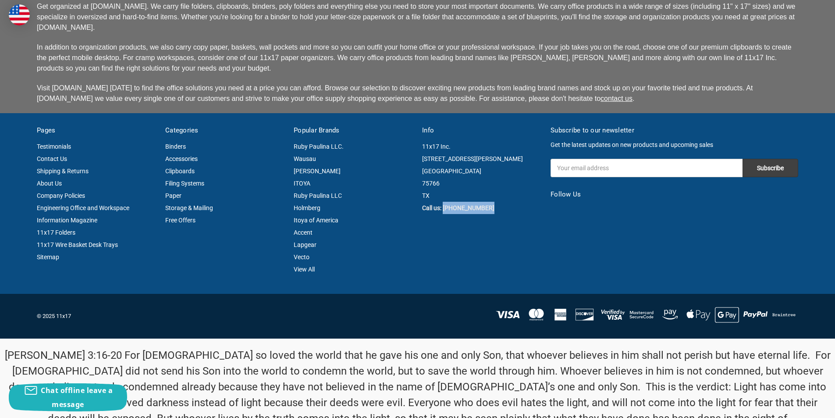
copy strong "[PHONE_NUMBER]"
